Goal: Use online tool/utility: Utilize a website feature to perform a specific function

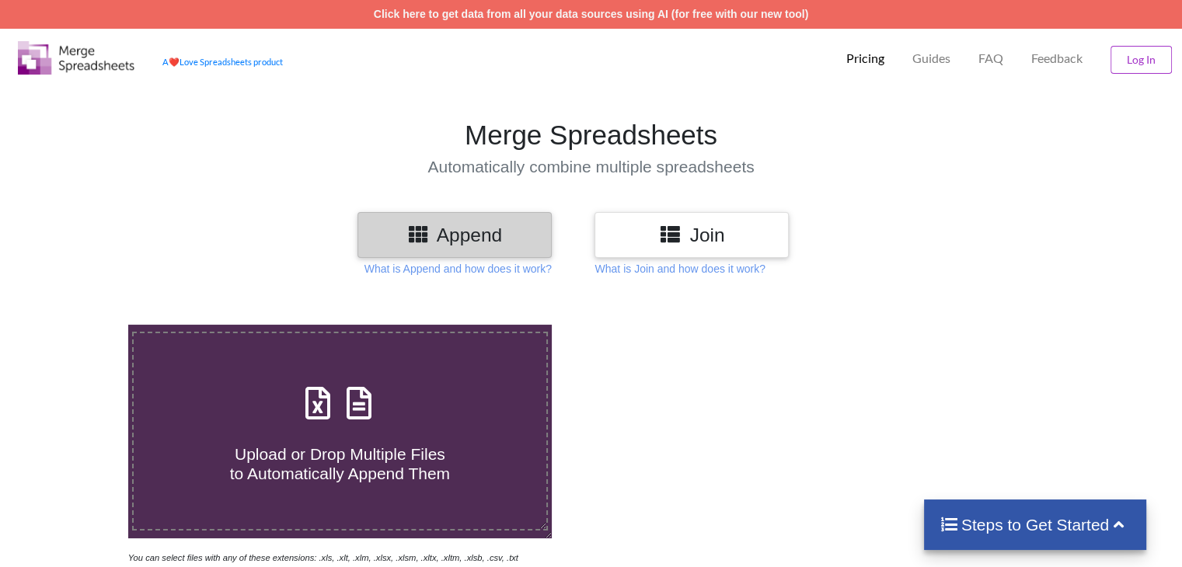
click at [514, 225] on h3 "Append" at bounding box center [454, 235] width 171 height 23
click at [475, 234] on h3 "Append" at bounding box center [454, 235] width 171 height 23
click at [336, 464] on span "Upload or Drop Multiple Files to Automatically Append Them" at bounding box center [340, 463] width 220 height 37
click at [81, 325] on input "Upload or Drop Multiple Files to Automatically Append Them" at bounding box center [81, 325] width 0 height 0
type input "C:\fakepath\getjobid106059.xls"
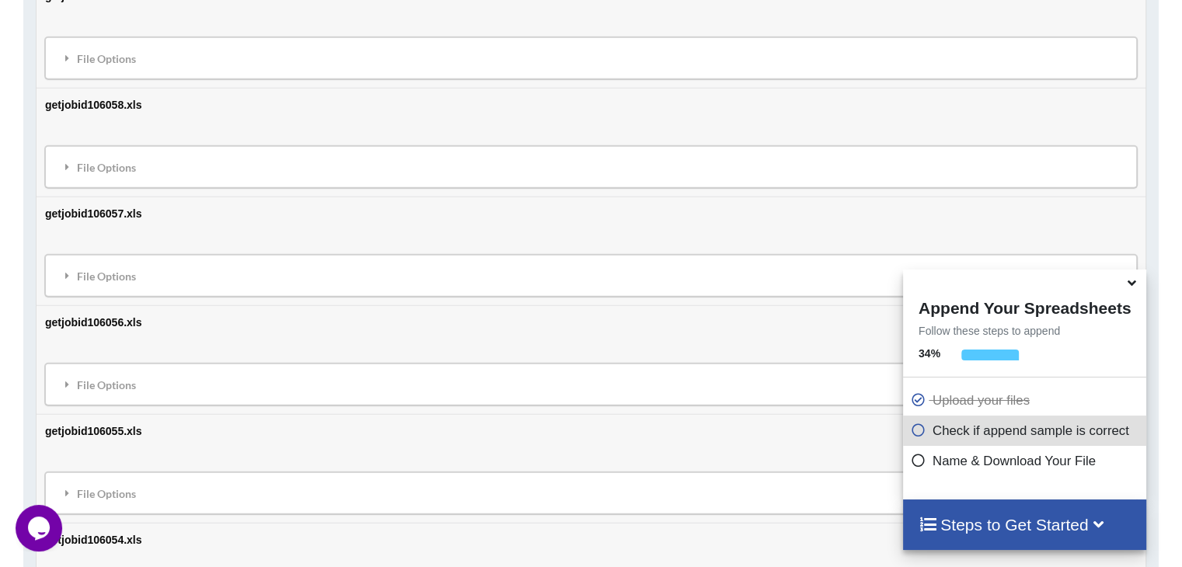
scroll to position [870, 0]
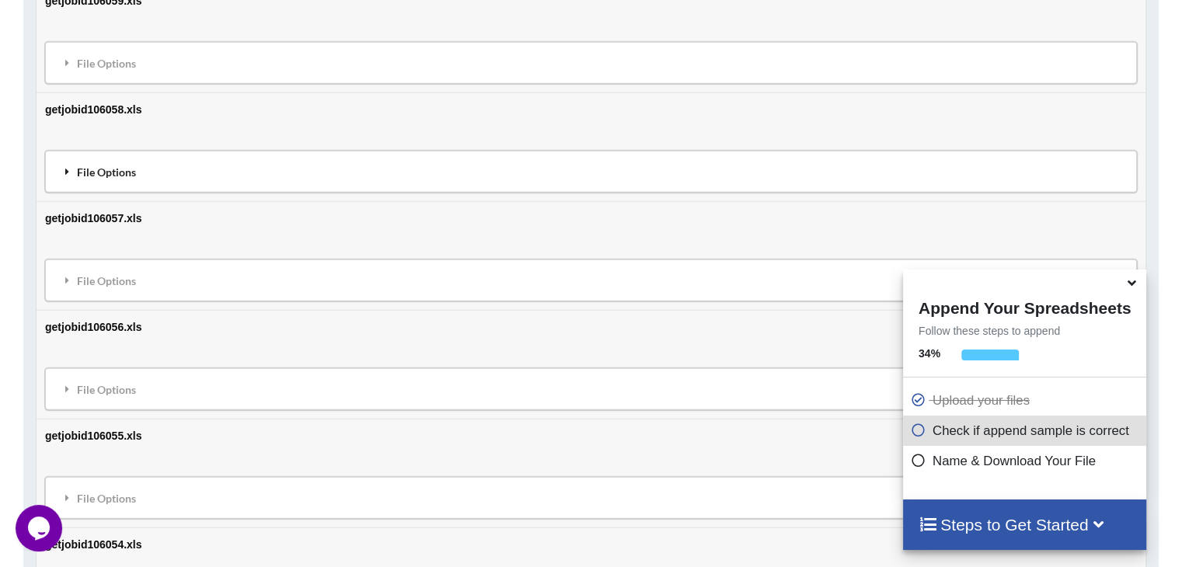
click at [295, 184] on div "File Options" at bounding box center [591, 171] width 1082 height 33
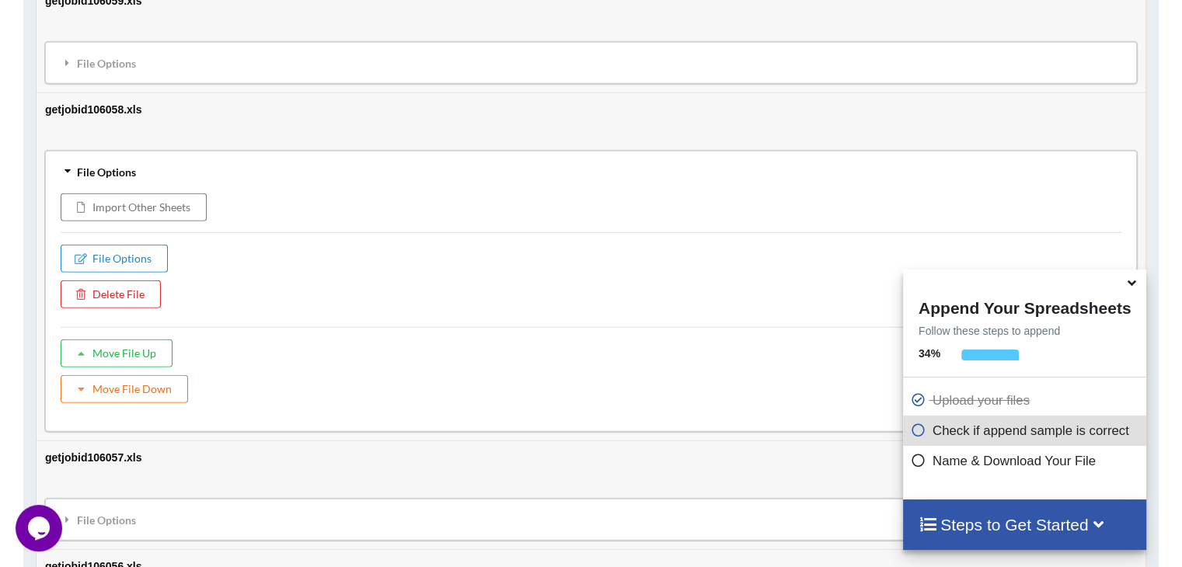
click at [297, 169] on div "File Options" at bounding box center [591, 171] width 1082 height 33
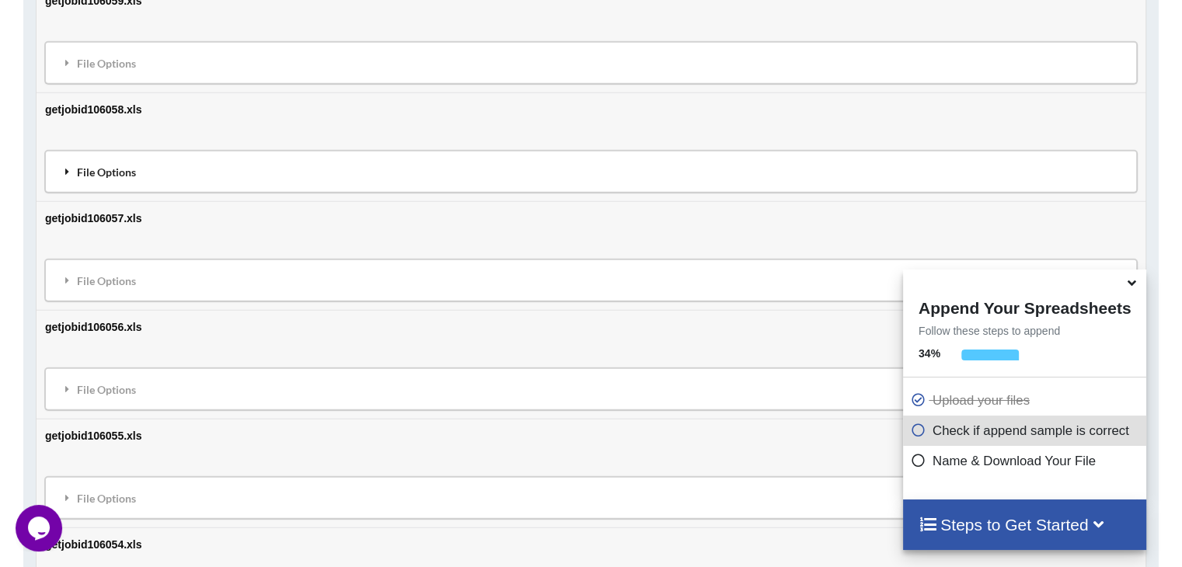
click at [699, 174] on div "File Options" at bounding box center [591, 171] width 1082 height 33
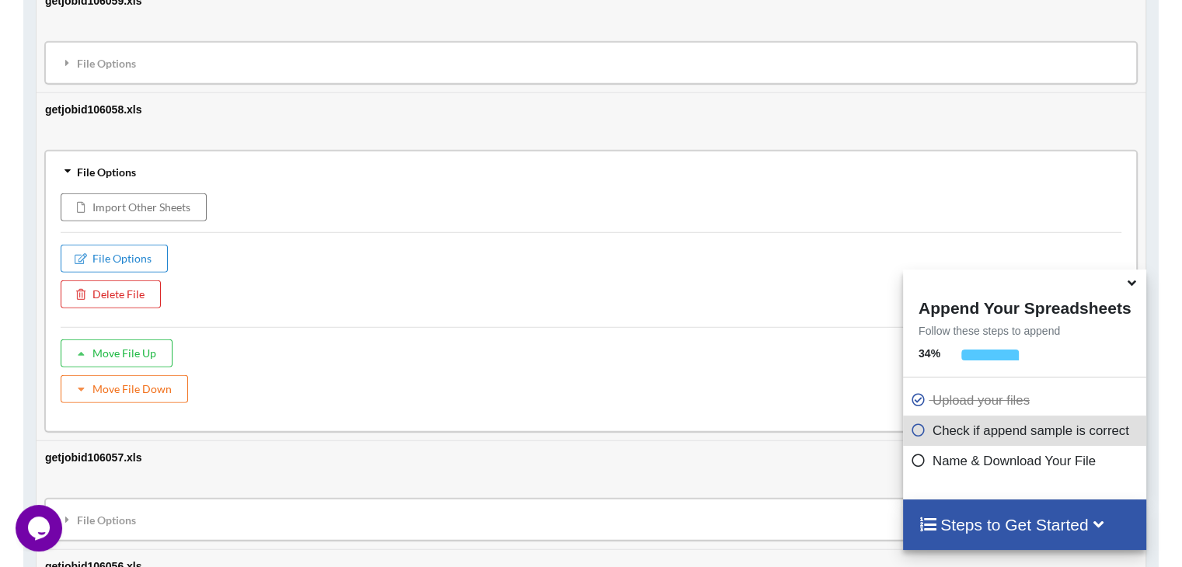
click at [699, 174] on div "File Options" at bounding box center [591, 171] width 1082 height 33
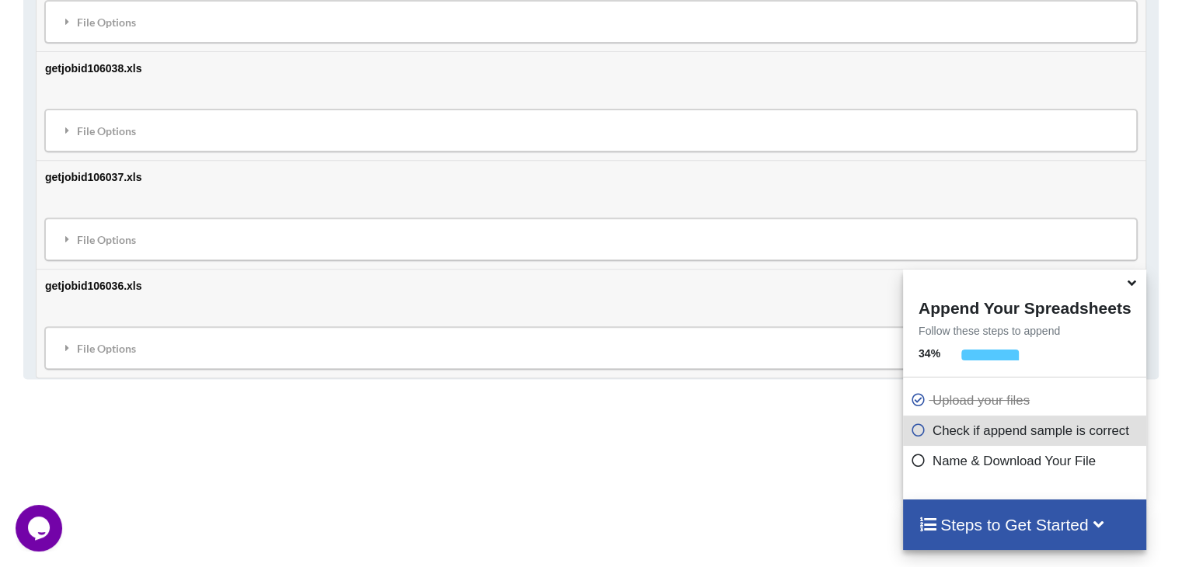
scroll to position [3229, 0]
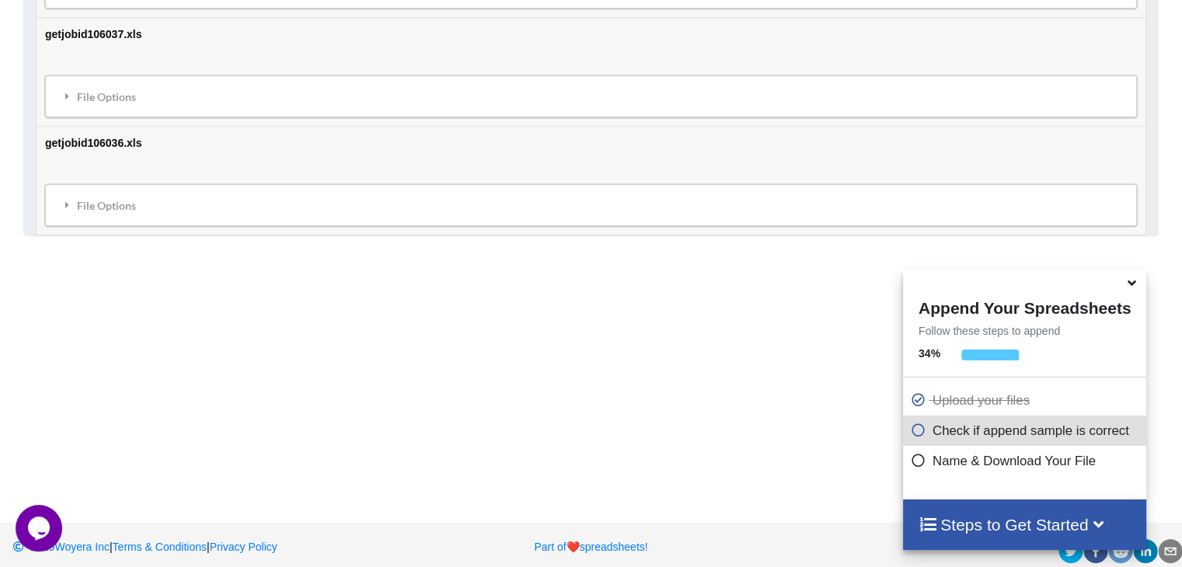
click at [1132, 287] on icon at bounding box center [1132, 281] width 16 height 14
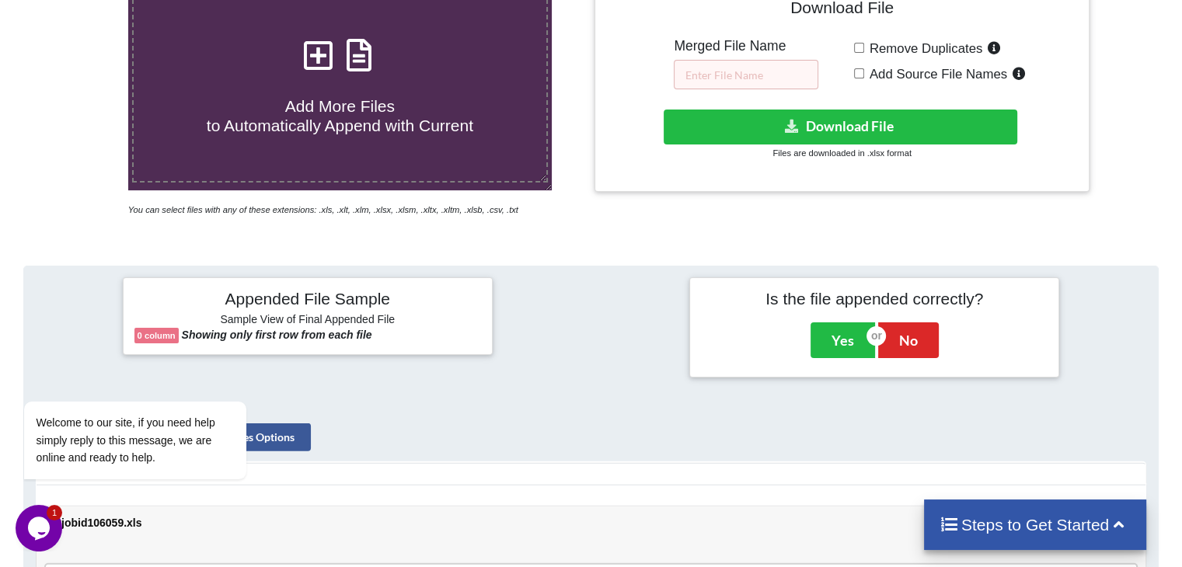
scroll to position [343, 0]
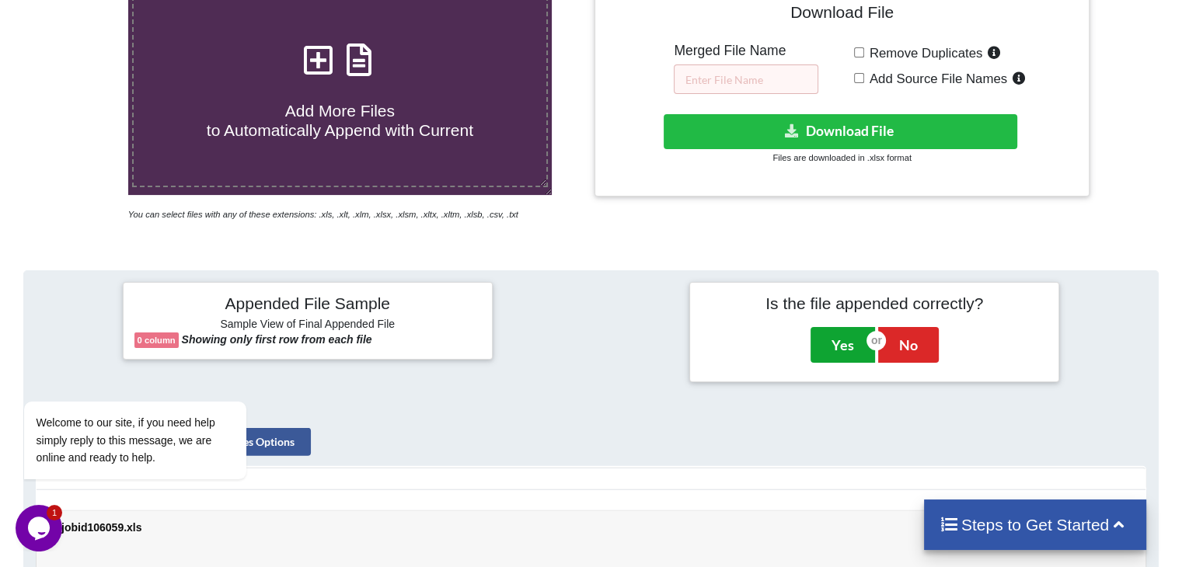
click at [842, 348] on button "Yes" at bounding box center [842, 345] width 64 height 36
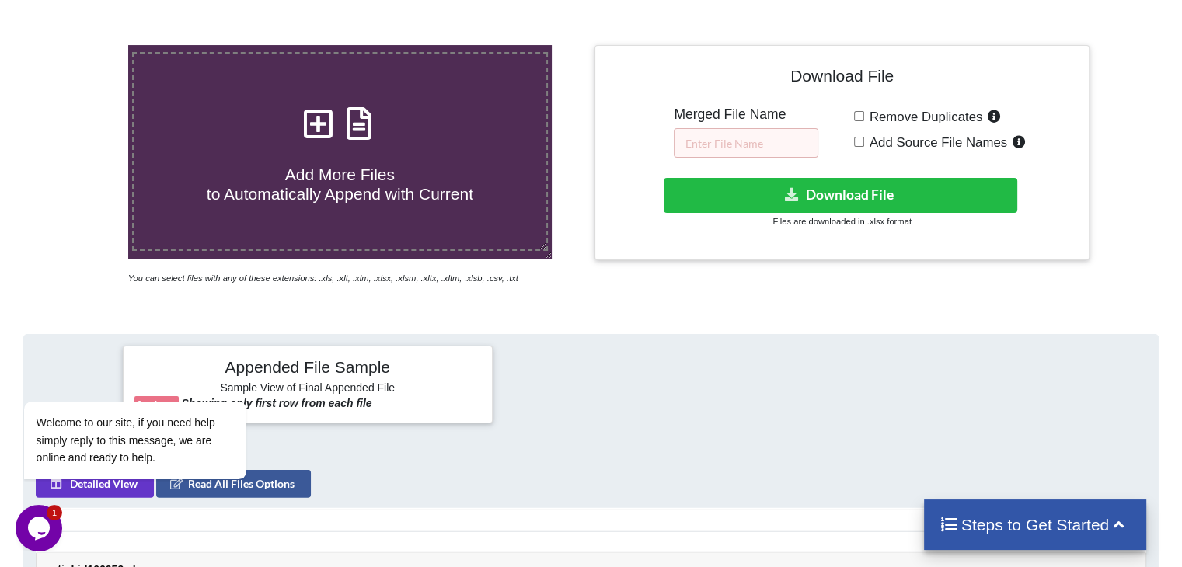
scroll to position [267, 0]
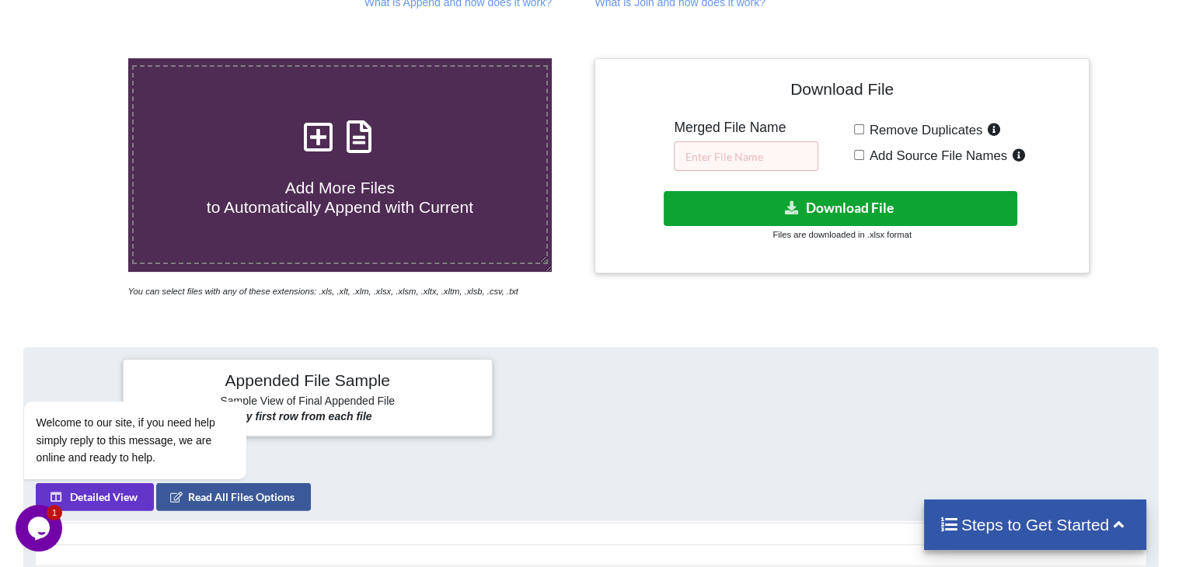
click at [879, 202] on button "Download File" at bounding box center [841, 208] width 354 height 35
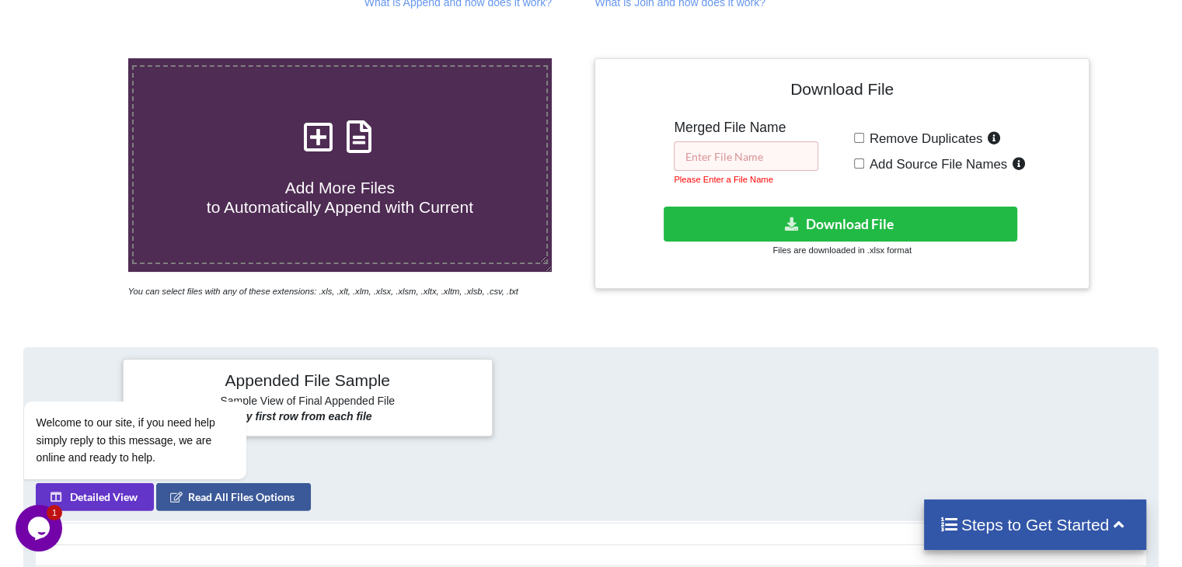
click at [770, 159] on input "text" at bounding box center [746, 156] width 145 height 30
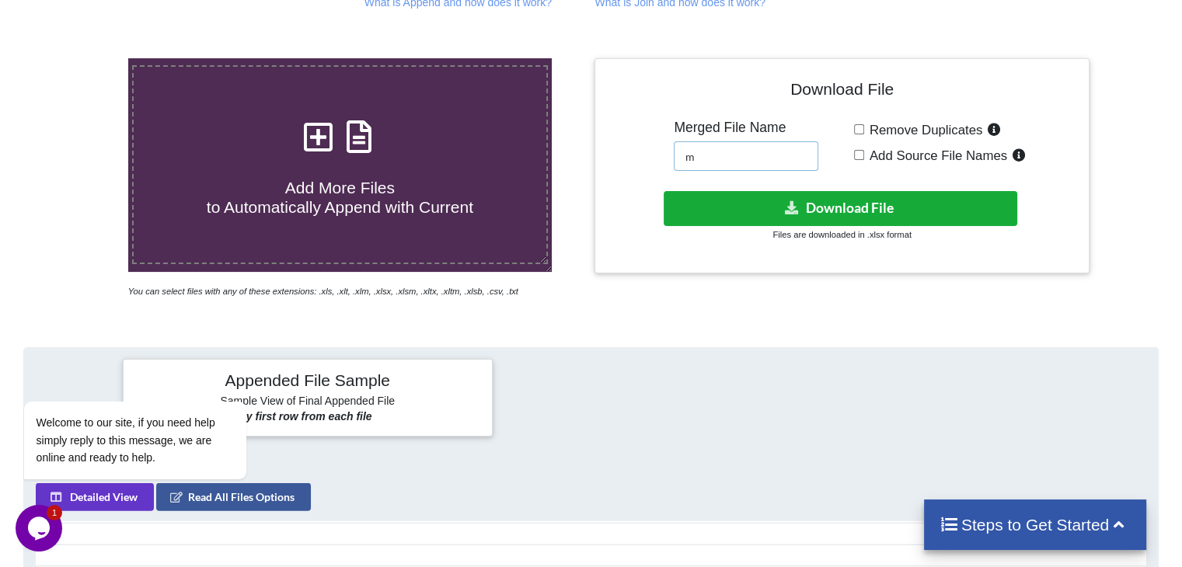
type input "m"
click at [772, 197] on button "Download File" at bounding box center [841, 208] width 354 height 35
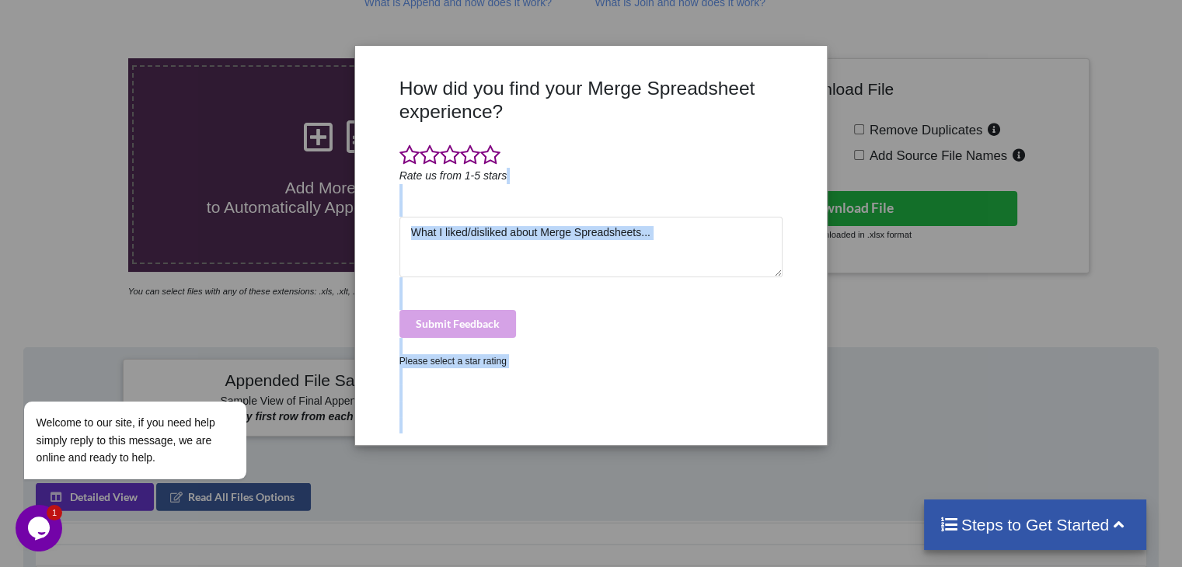
drag, startPoint x: 772, startPoint y: 197, endPoint x: 954, endPoint y: 64, distance: 225.8
click at [954, 64] on div "How did you find your Merge Spreadsheet experience? Rate us from 1-5 stars Subm…" at bounding box center [591, 283] width 1182 height 567
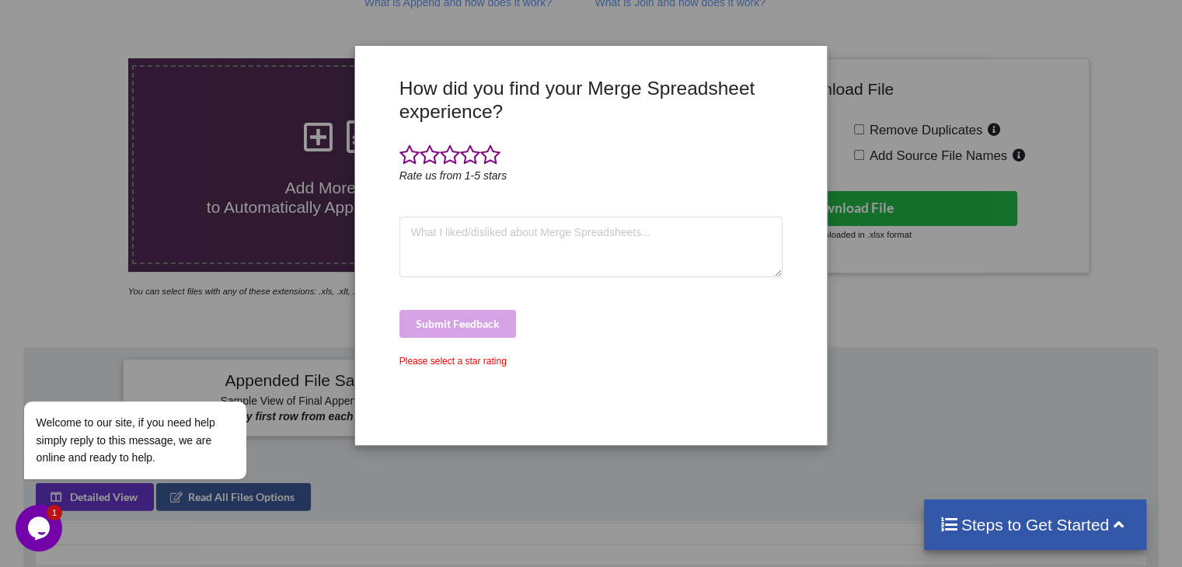
click at [631, 85] on h3 "How did you find your Merge Spreadsheet experience?" at bounding box center [591, 100] width 384 height 46
click at [954, 231] on div "How did you find your Merge Spreadsheet experience? Rate us from 1-5 stars Subm…" at bounding box center [591, 283] width 1182 height 567
